Goal: Task Accomplishment & Management: Use online tool/utility

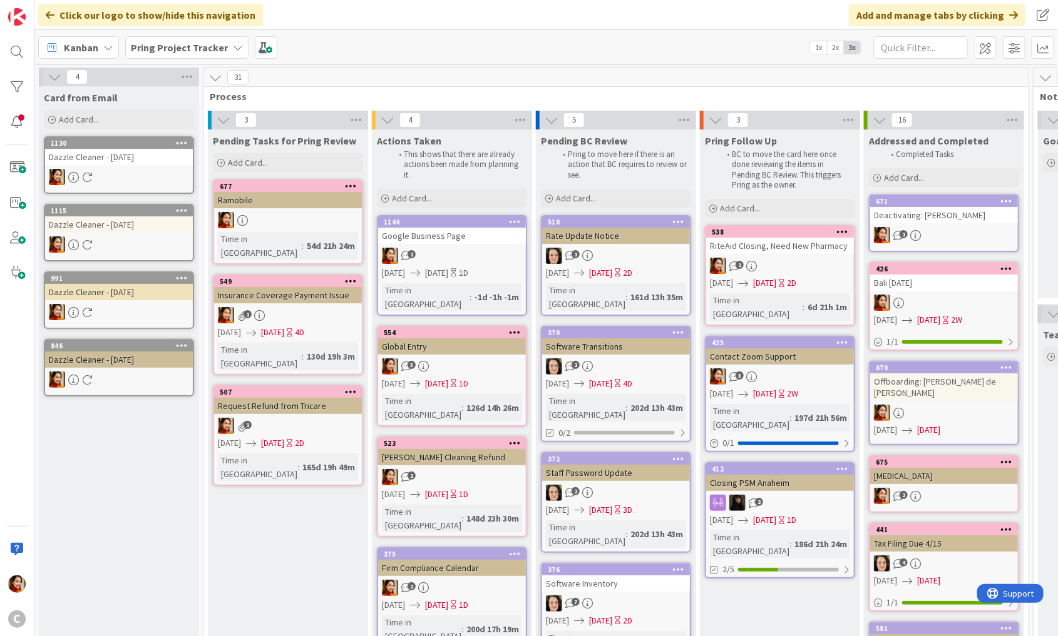
click at [453, 233] on div "Google Business Page" at bounding box center [452, 236] width 148 height 16
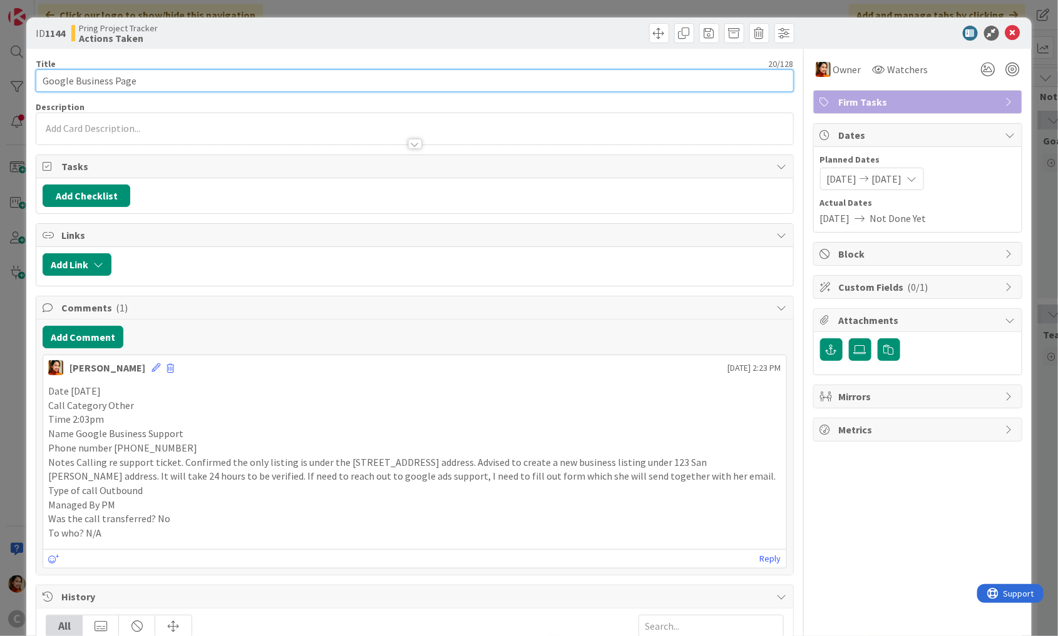
click at [136, 76] on input "Google Business Page" at bounding box center [415, 80] width 758 height 23
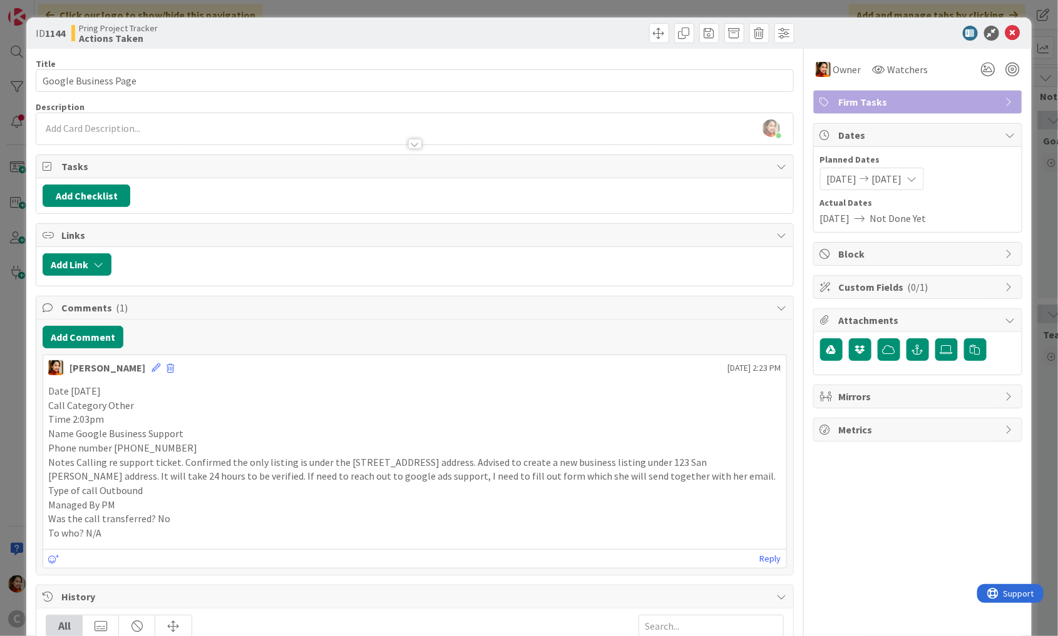
click at [14, 183] on div "ID 1144 Pring Project Tracker Actions Taken Title 20 / 128 Google Business Page…" at bounding box center [529, 318] width 1058 height 636
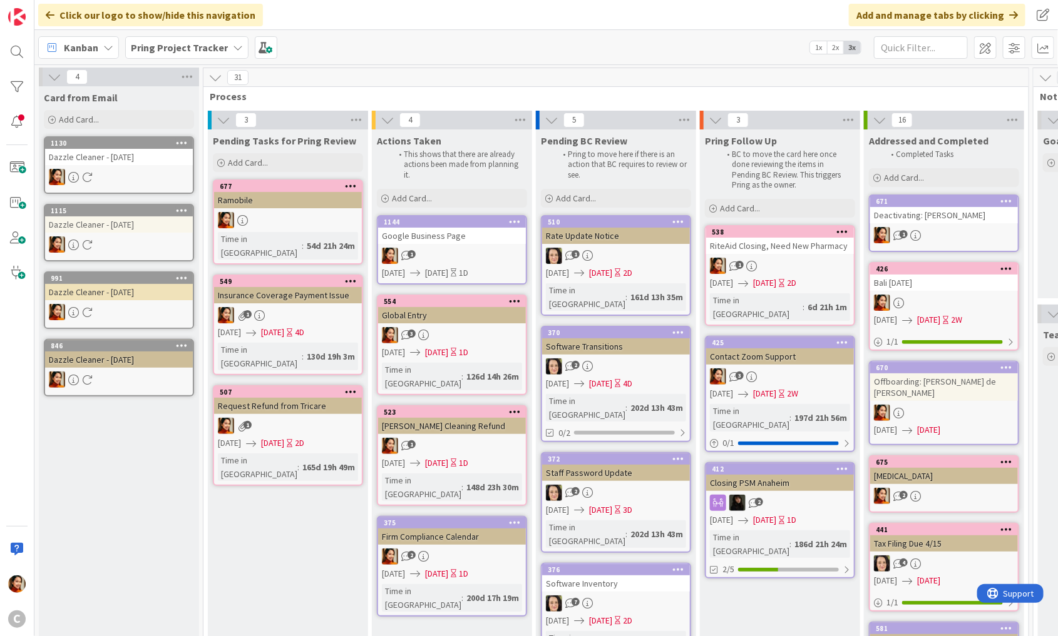
click at [477, 237] on div "Google Business Page" at bounding box center [452, 236] width 148 height 16
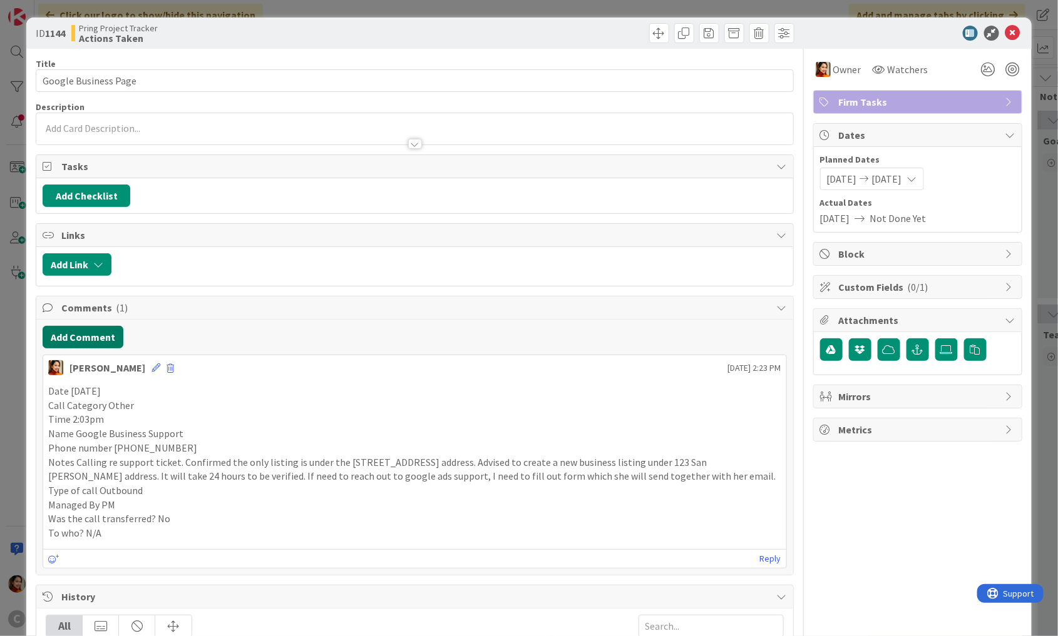
click at [73, 335] on button "Add Comment" at bounding box center [83, 337] width 81 height 23
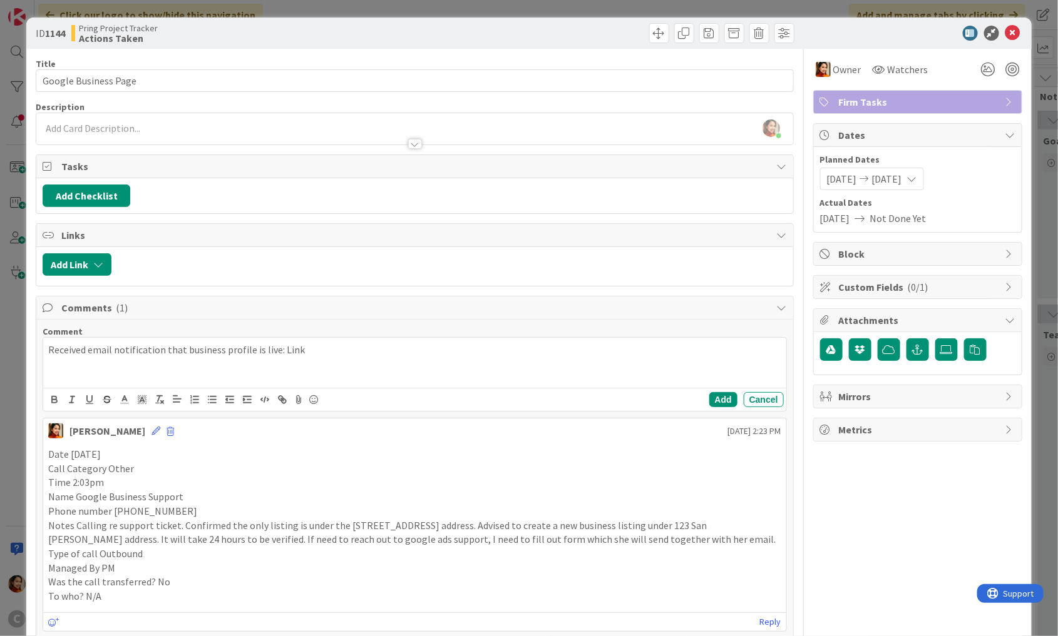
click at [277, 347] on p "Received email notification that business profile is live: Link" at bounding box center [414, 350] width 733 height 14
click at [282, 399] on icon "button" at bounding box center [284, 401] width 4 height 4
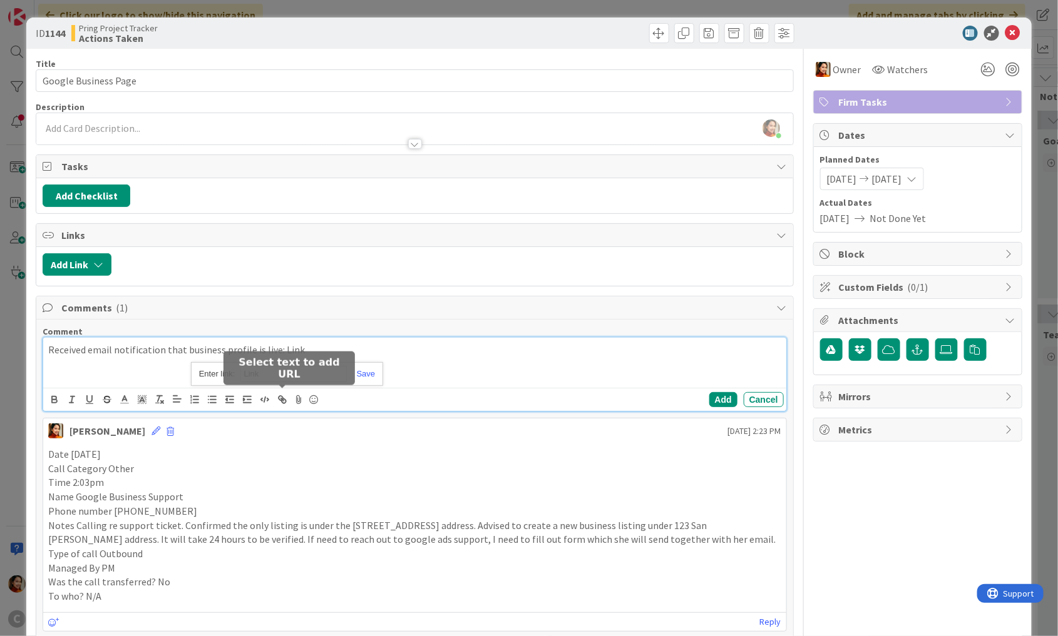
paste input "[URL][DOMAIN_NAME][DOMAIN_NAME]"
type input "[URL][DOMAIN_NAME][DOMAIN_NAME]"
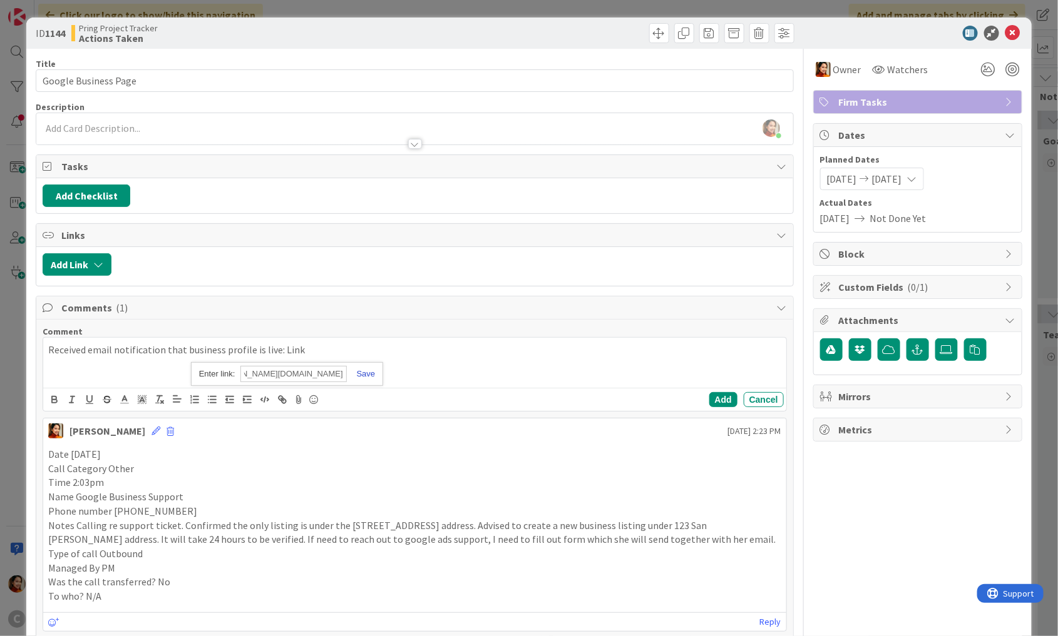
click at [374, 369] on link at bounding box center [361, 373] width 29 height 9
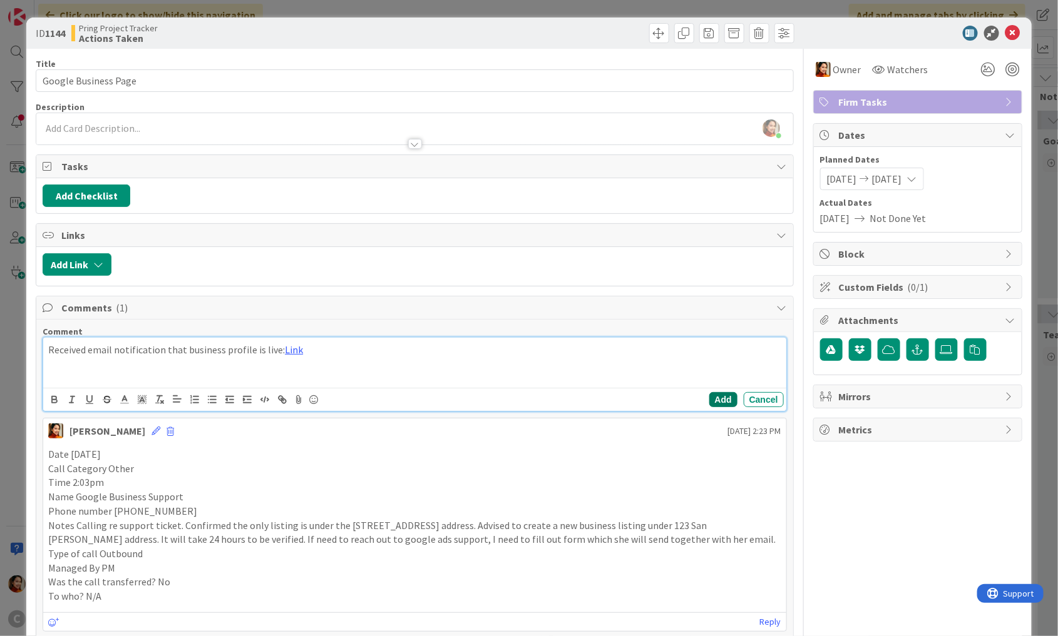
click at [716, 395] on button "Add" at bounding box center [723, 399] width 28 height 15
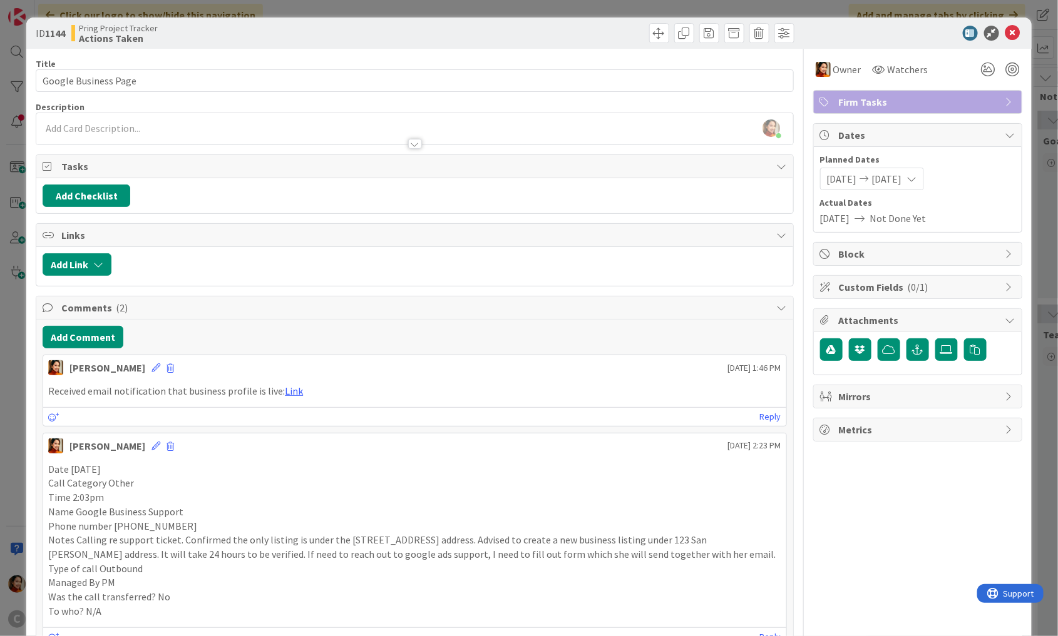
click at [31, 384] on div "ID 1144 Pring Project Tracker Actions Taken Title 20 / 128 Google Business Page…" at bounding box center [528, 530] width 1005 height 1024
click at [16, 325] on div "ID 1144 Pring Project Tracker Actions Taken Title 20 / 128 Google Business Page…" at bounding box center [529, 318] width 1058 height 636
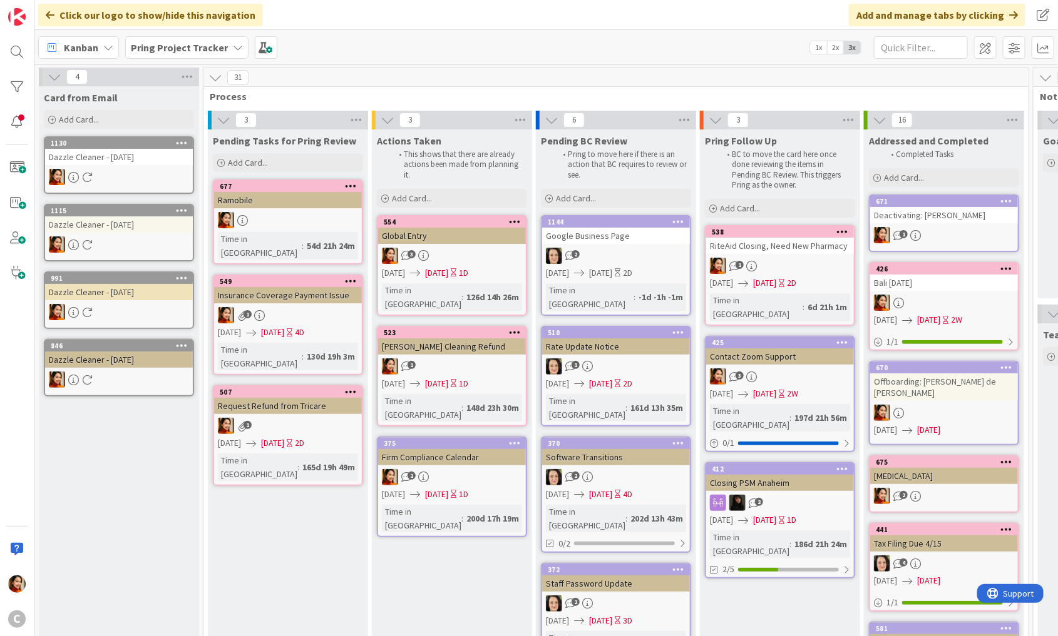
drag, startPoint x: 441, startPoint y: 236, endPoint x: 237, endPoint y: 1, distance: 311.4
click at [612, 248] on div "2" at bounding box center [616, 256] width 148 height 16
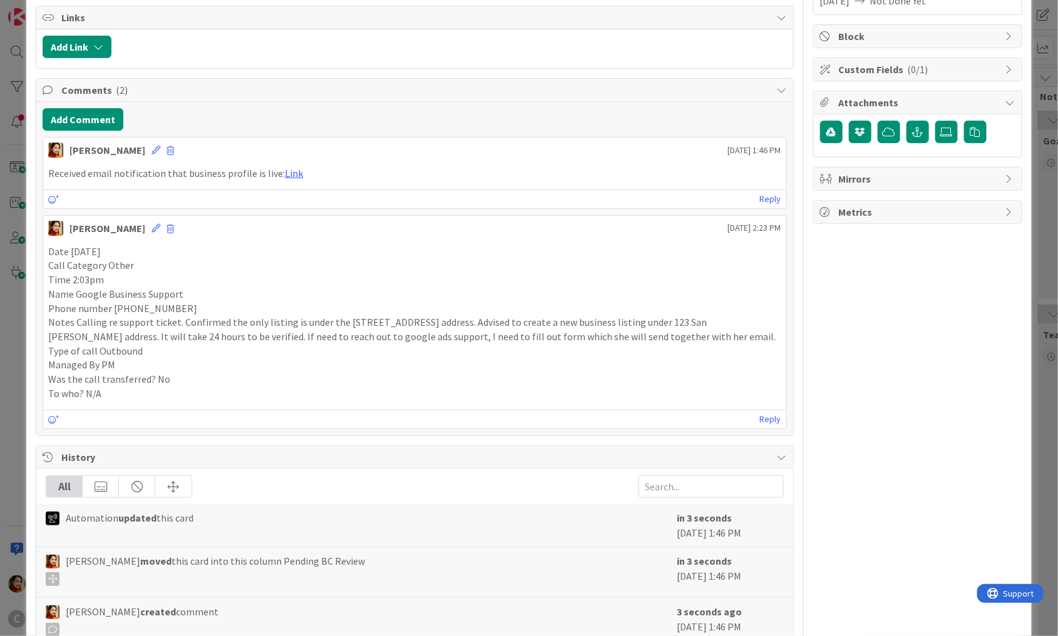
scroll to position [225, 0]
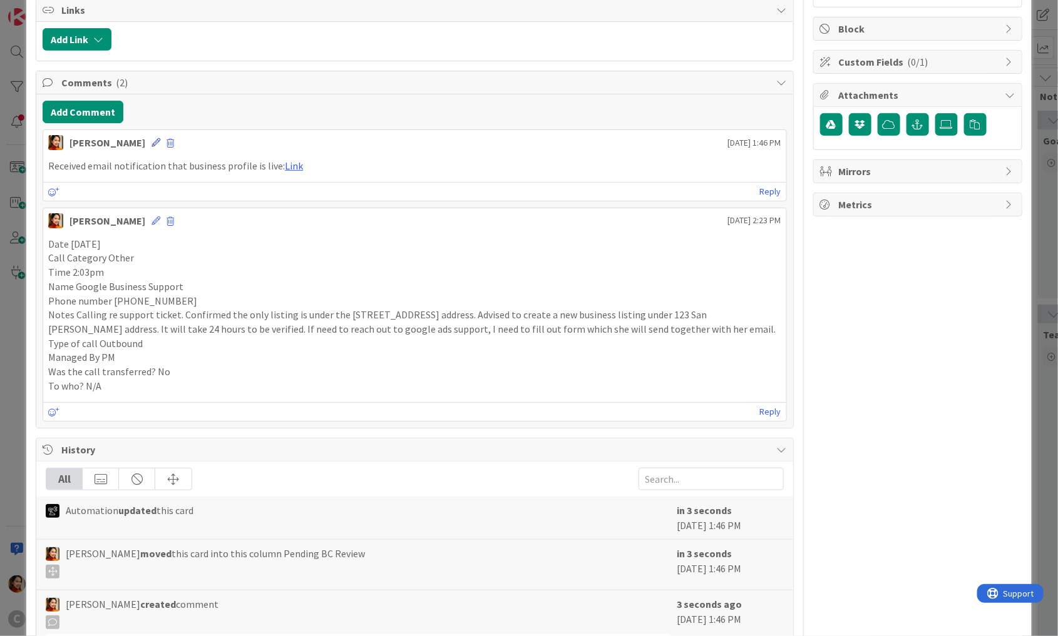
click at [151, 139] on icon at bounding box center [155, 142] width 9 height 9
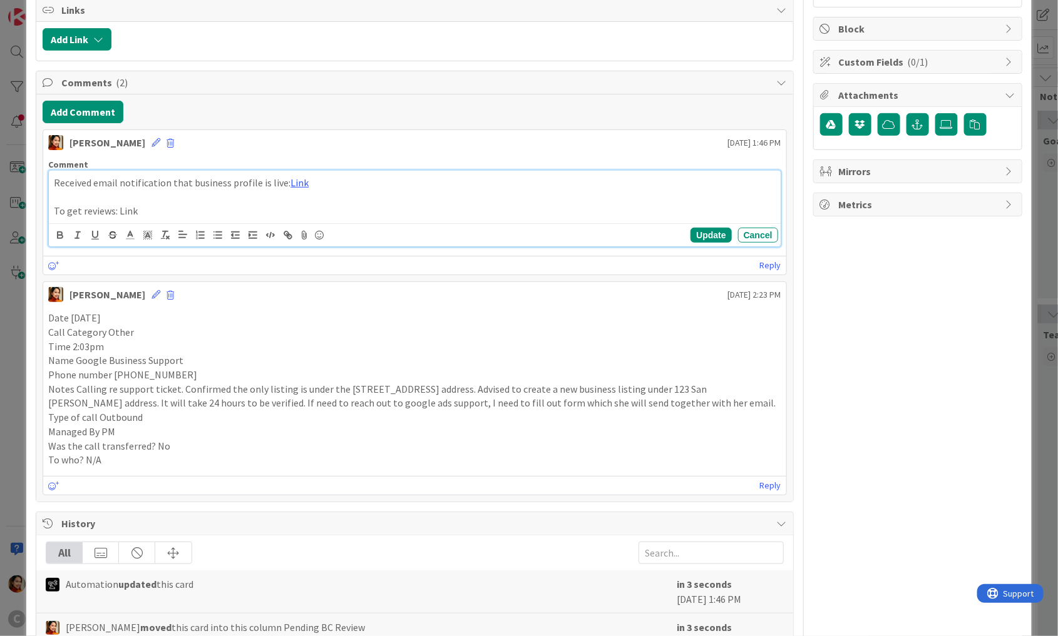
click at [160, 191] on p at bounding box center [415, 197] width 722 height 14
click at [109, 194] on p "To get reviews: Link" at bounding box center [415, 197] width 722 height 14
click at [121, 194] on p "To get reviews: Link" at bounding box center [415, 197] width 722 height 14
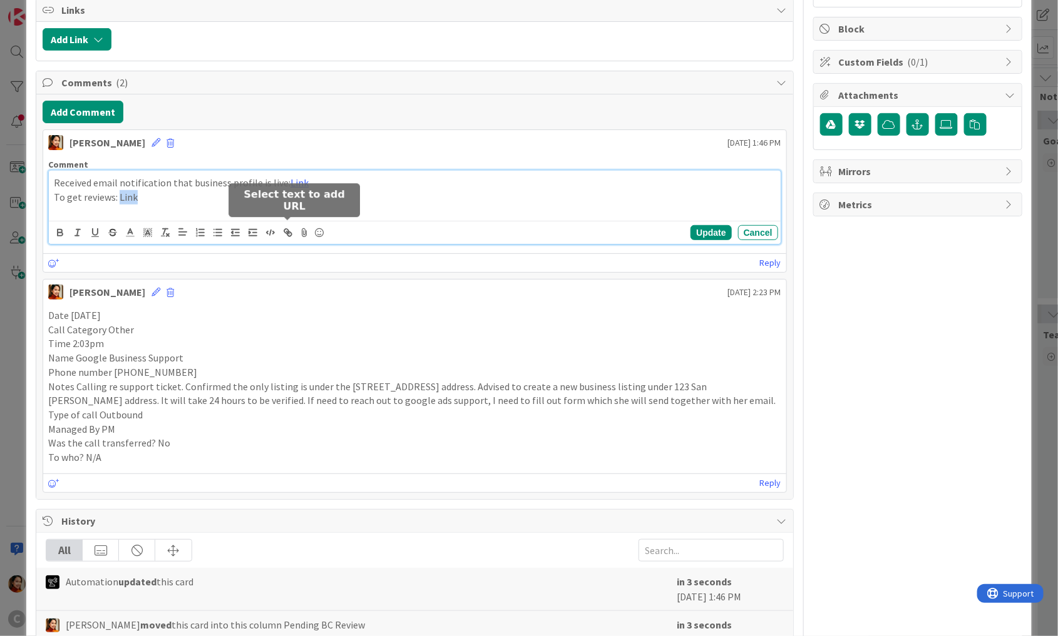
click at [289, 230] on icon "button" at bounding box center [287, 232] width 11 height 11
paste input "[URL][DOMAIN_NAME]"
type input "[URL][DOMAIN_NAME]"
click at [79, 176] on p "Received email notification that business profile is live: Link" at bounding box center [415, 183] width 722 height 14
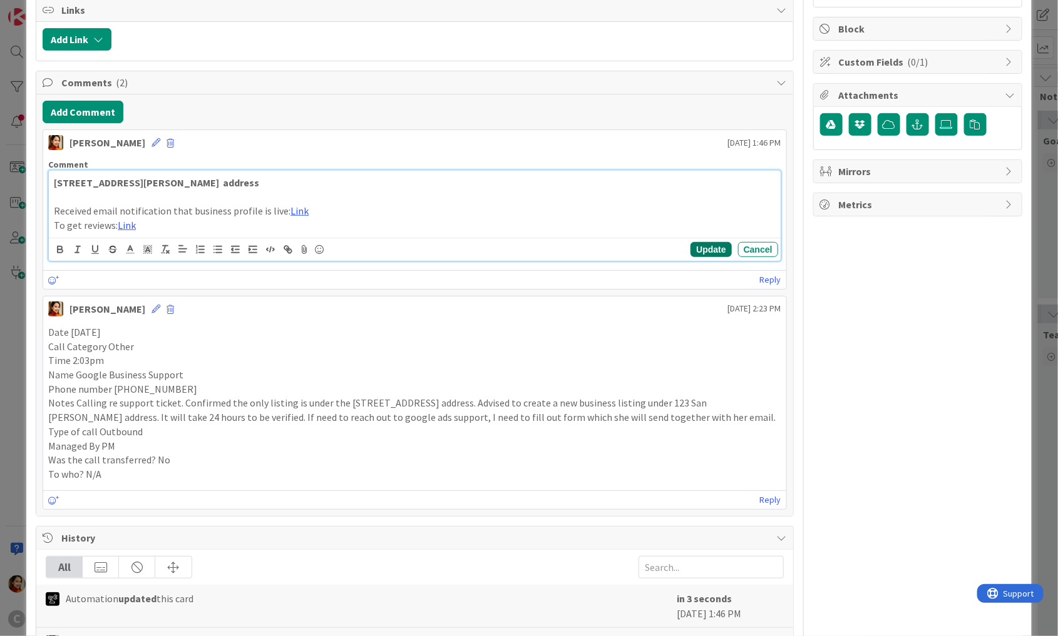
click at [708, 247] on button "Update" at bounding box center [710, 249] width 41 height 15
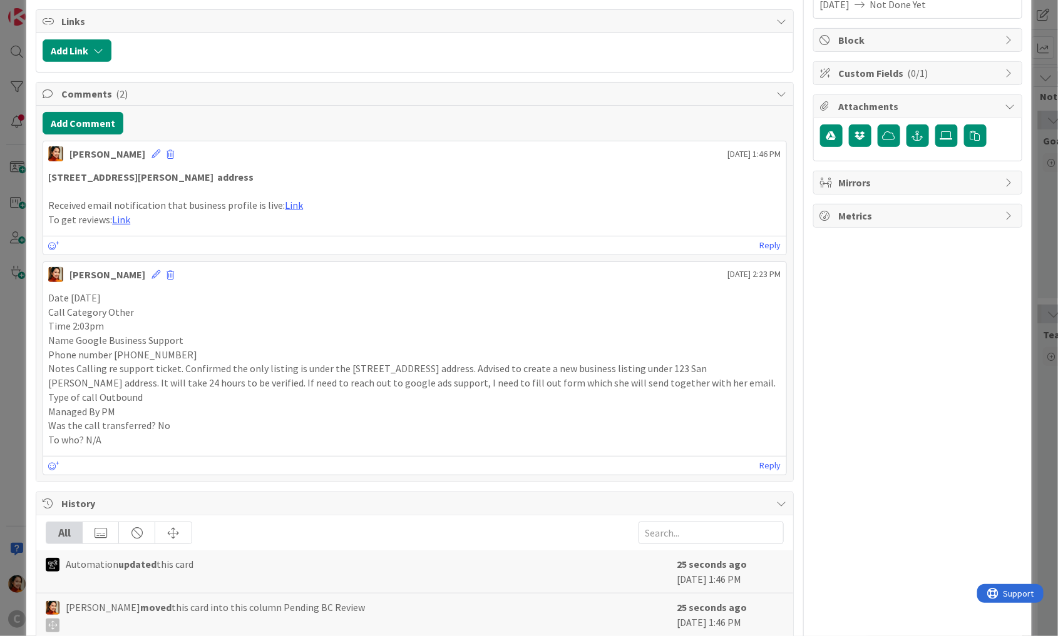
click at [14, 239] on div "ID 1144 Pring Project Tracker Pending BC Review Title 20 / 128 Google Business …" at bounding box center [529, 318] width 1058 height 636
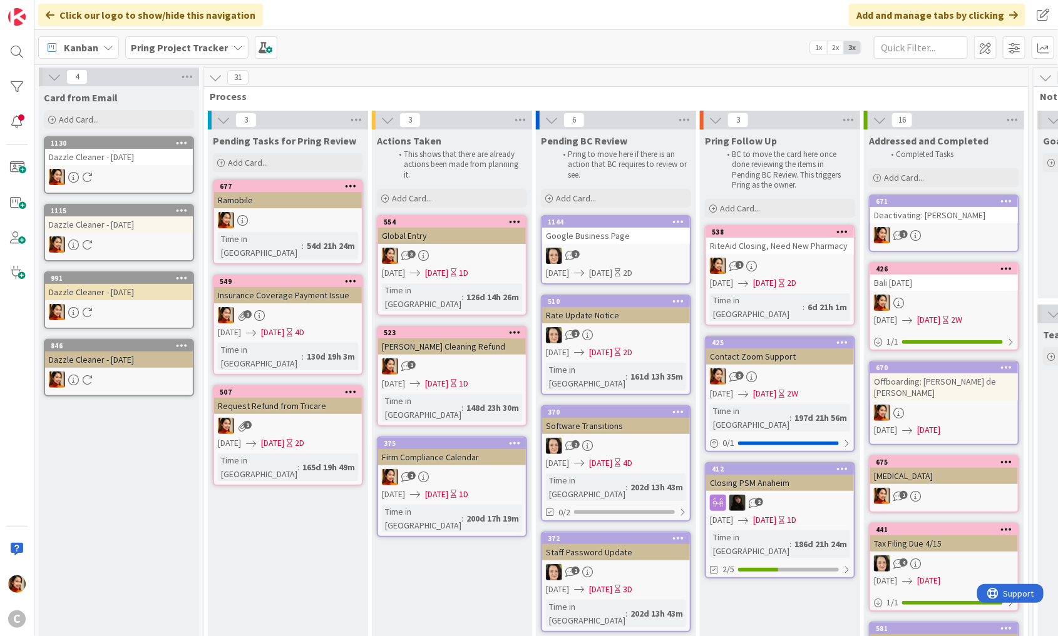
click at [626, 238] on div "Google Business Page" at bounding box center [616, 236] width 148 height 16
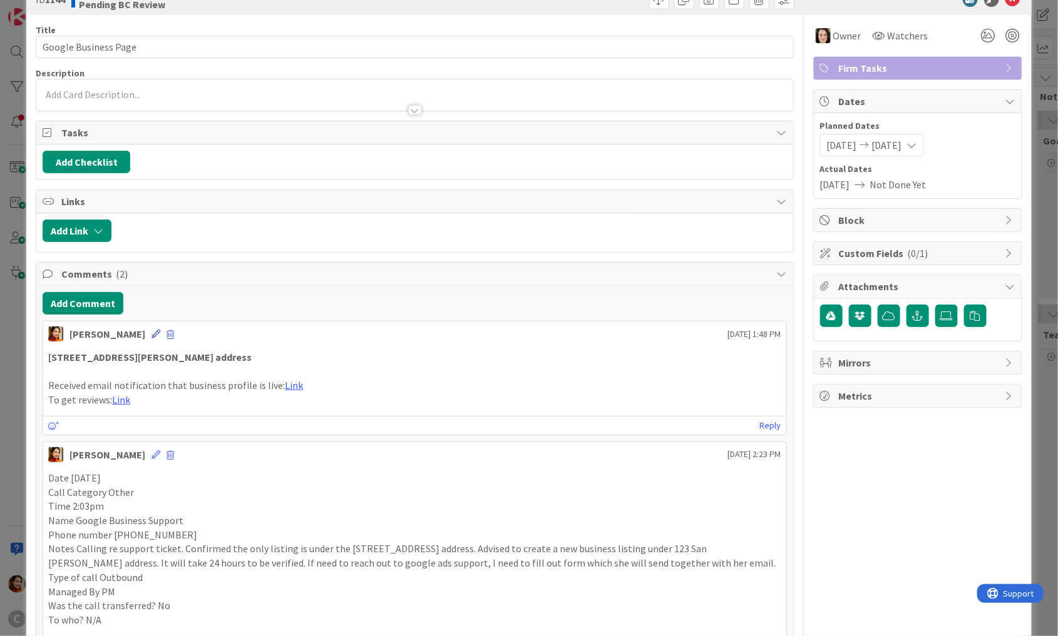
click at [151, 334] on icon at bounding box center [155, 334] width 9 height 9
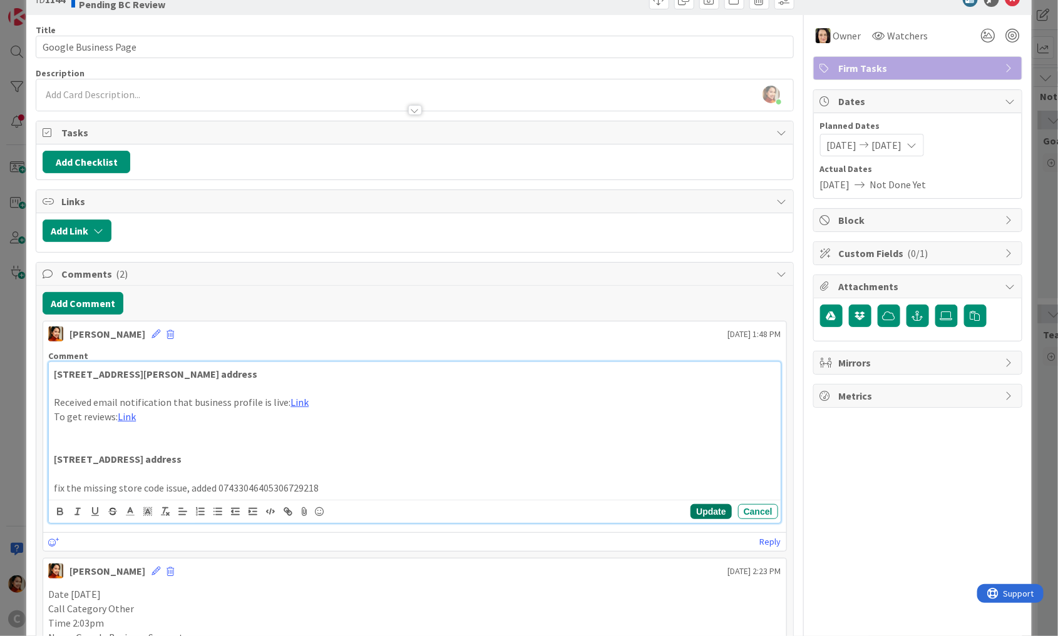
click at [707, 504] on button "Update" at bounding box center [710, 511] width 41 height 15
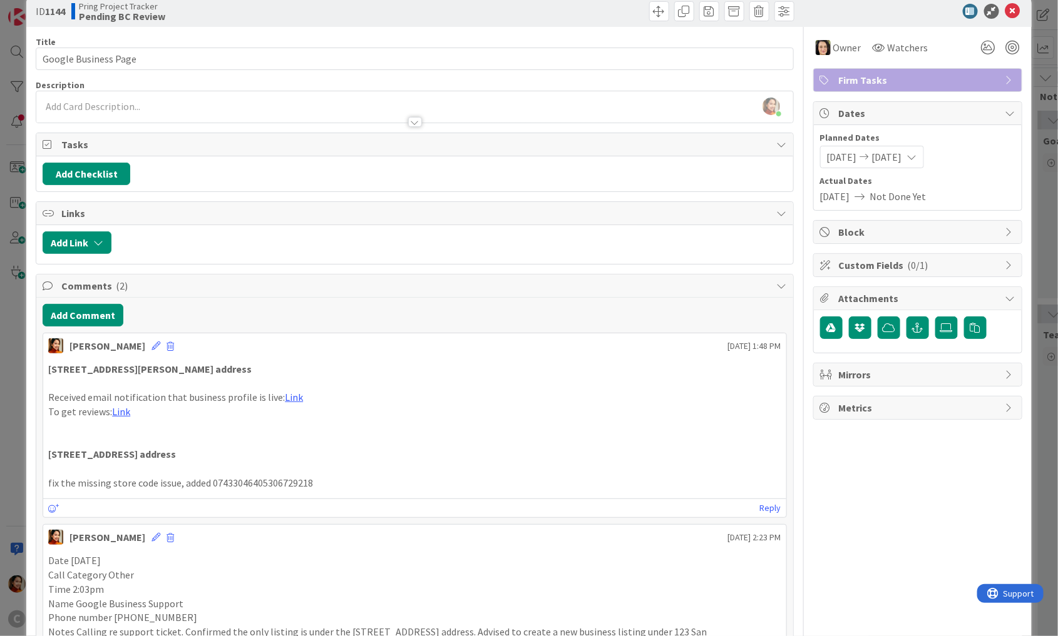
click at [1020, 11] on div at bounding box center [911, 11] width 222 height 15
click at [1013, 11] on icon at bounding box center [1012, 11] width 15 height 15
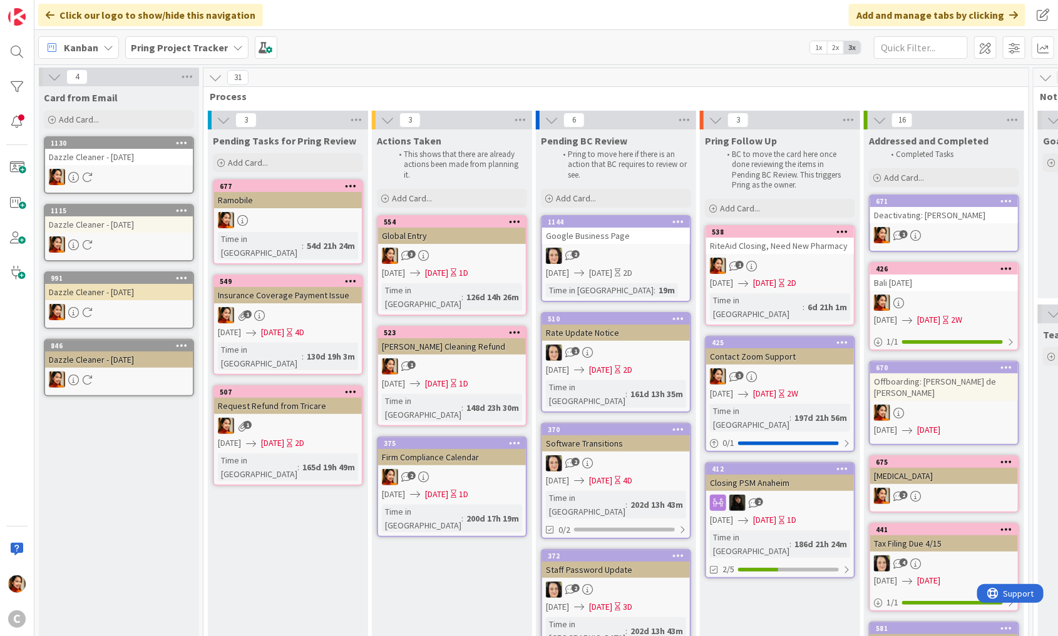
click at [623, 248] on div "2" at bounding box center [616, 256] width 148 height 16
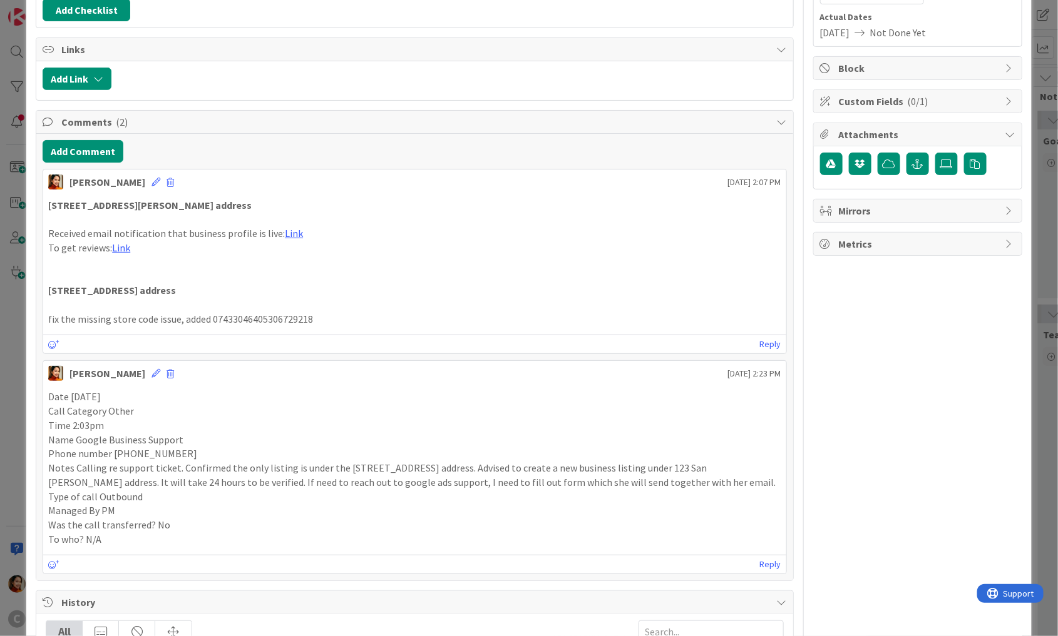
scroll to position [227, 0]
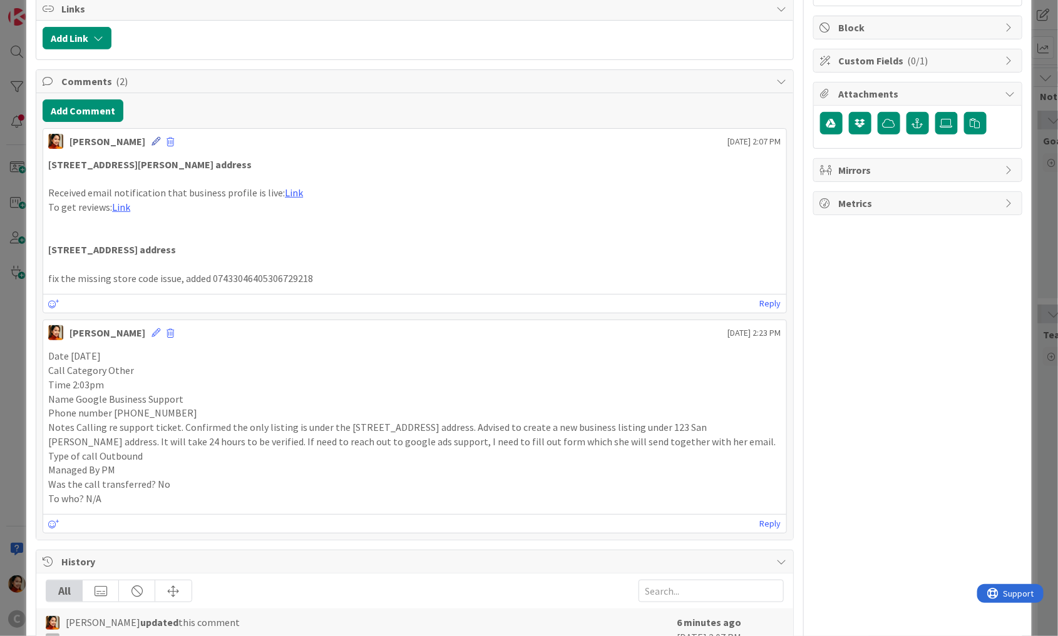
click at [151, 140] on icon at bounding box center [155, 141] width 9 height 9
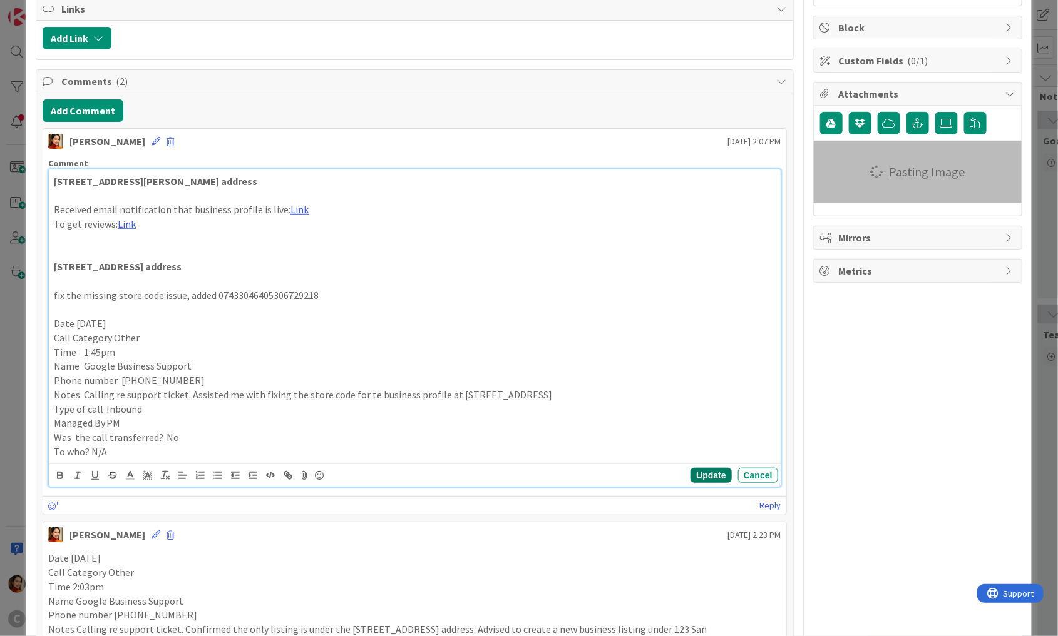
click at [720, 472] on button "Update" at bounding box center [710, 475] width 41 height 15
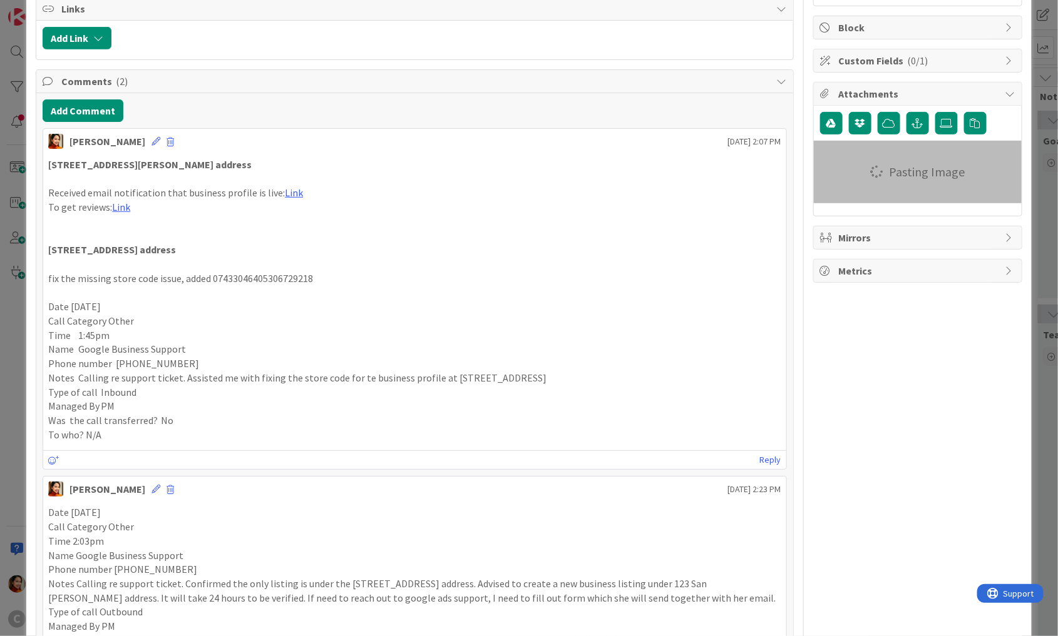
scroll to position [215, 0]
